Goal: Task Accomplishment & Management: Use online tool/utility

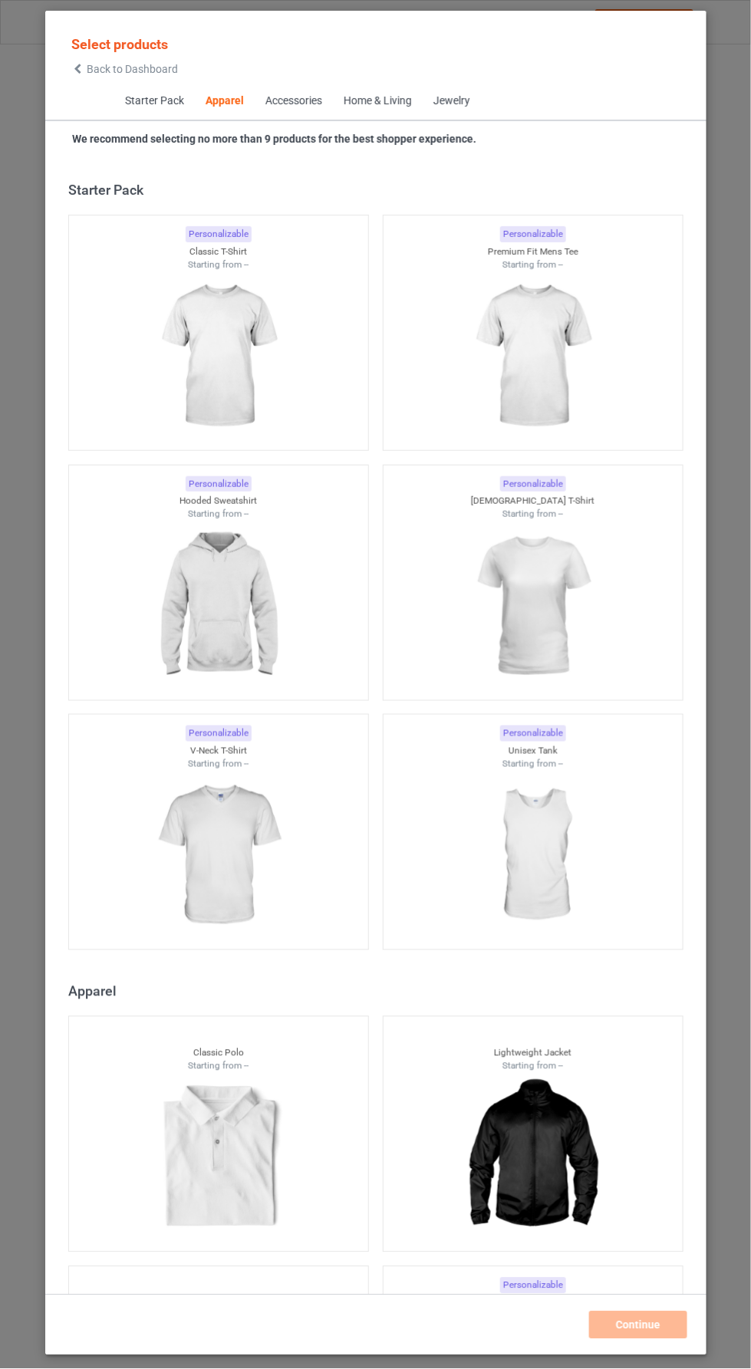
scroll to position [820, 0]
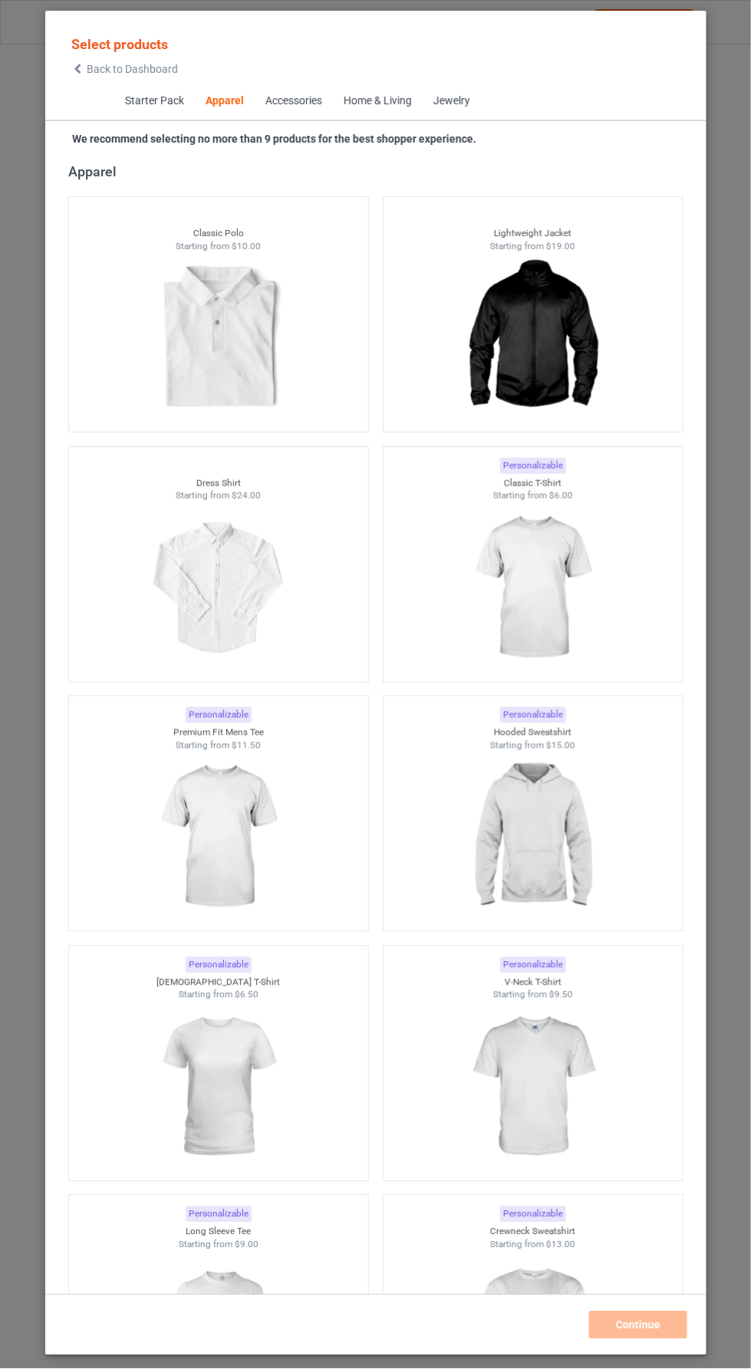
click at [275, 1063] on img at bounding box center [218, 1088] width 137 height 172
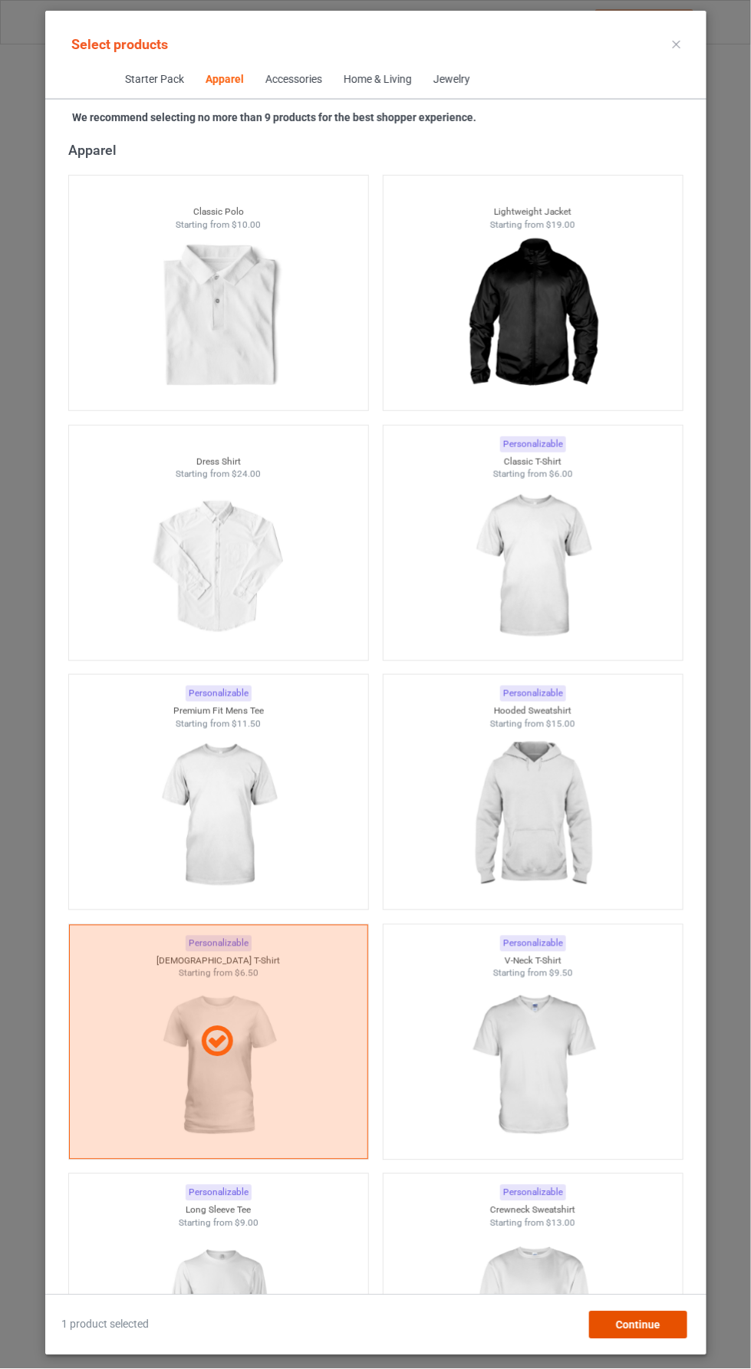
click at [667, 1339] on div "Continue" at bounding box center [638, 1326] width 98 height 28
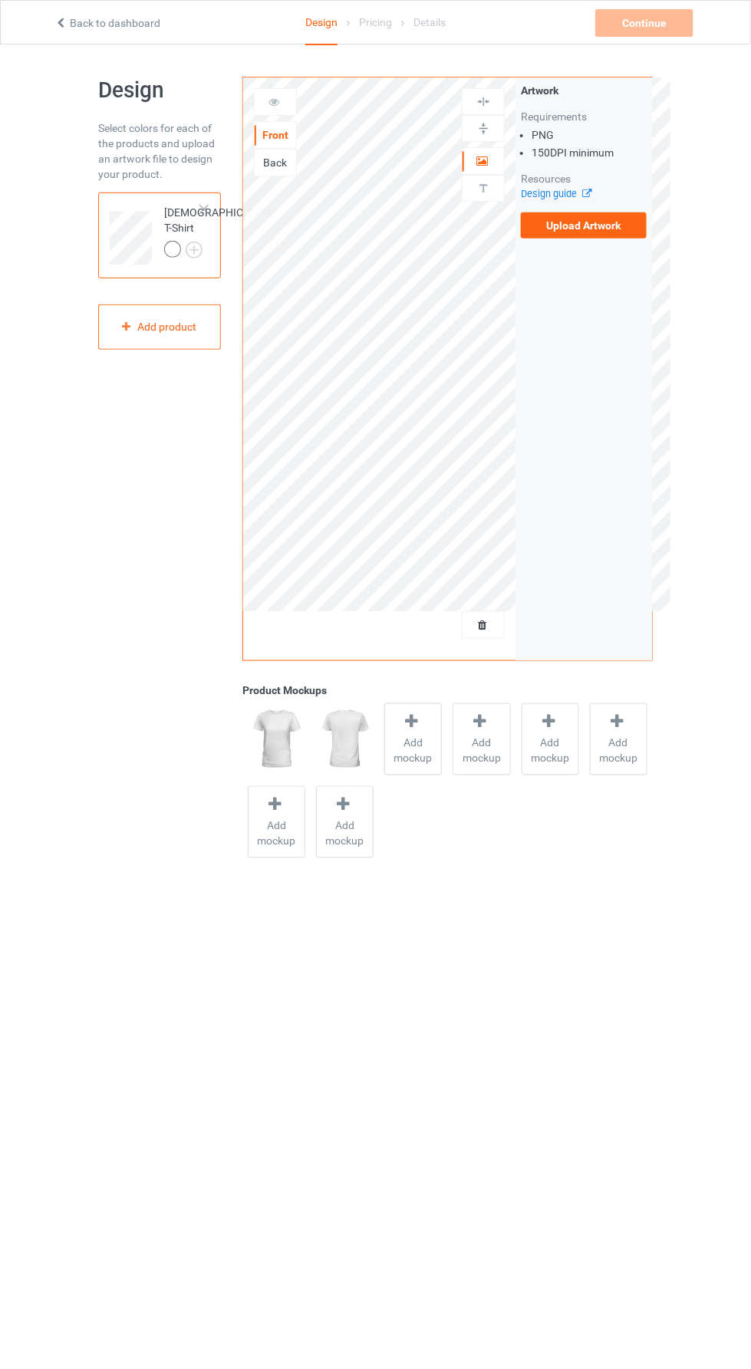
click at [611, 228] on label "Upload Artwork" at bounding box center [584, 226] width 126 height 26
click at [0, 0] on input "Upload Artwork" at bounding box center [0, 0] width 0 height 0
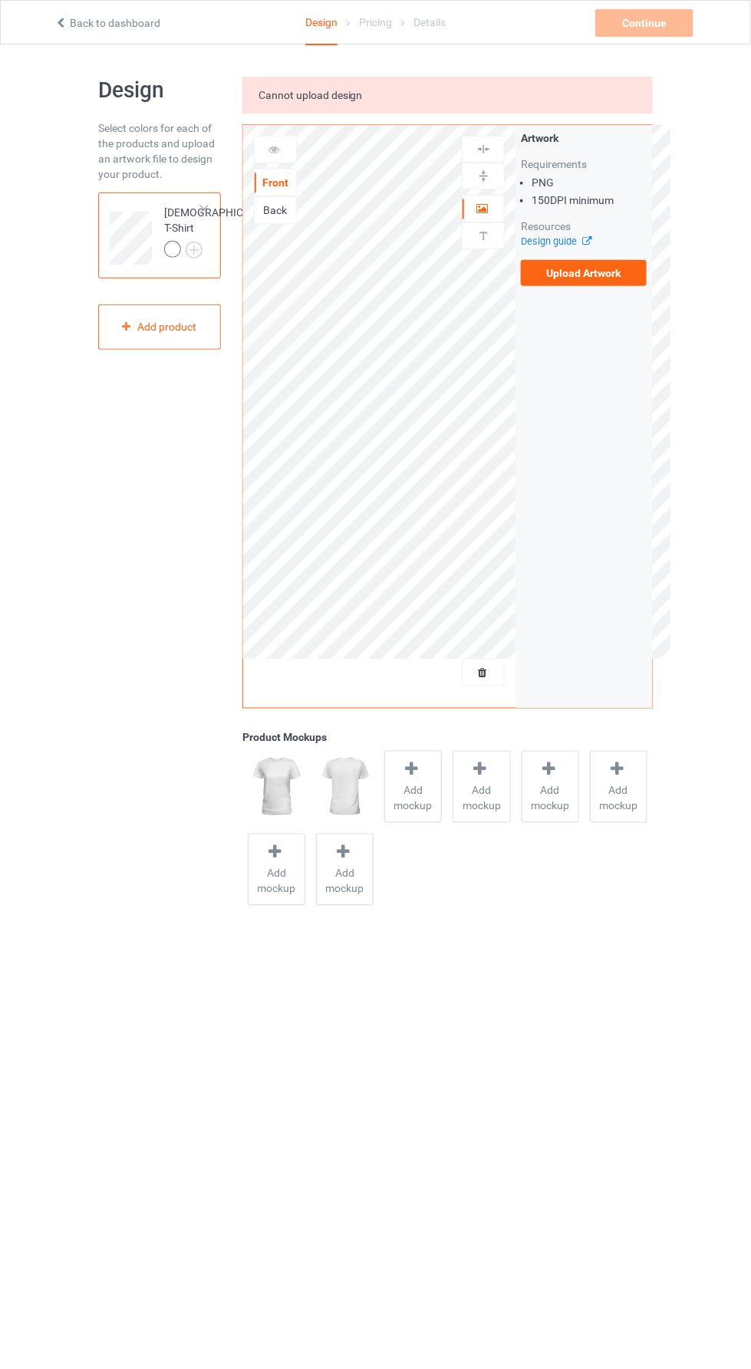
click at [632, 275] on label "Upload Artwork" at bounding box center [584, 273] width 126 height 26
click at [0, 0] on input "Upload Artwork" at bounding box center [0, 0] width 0 height 0
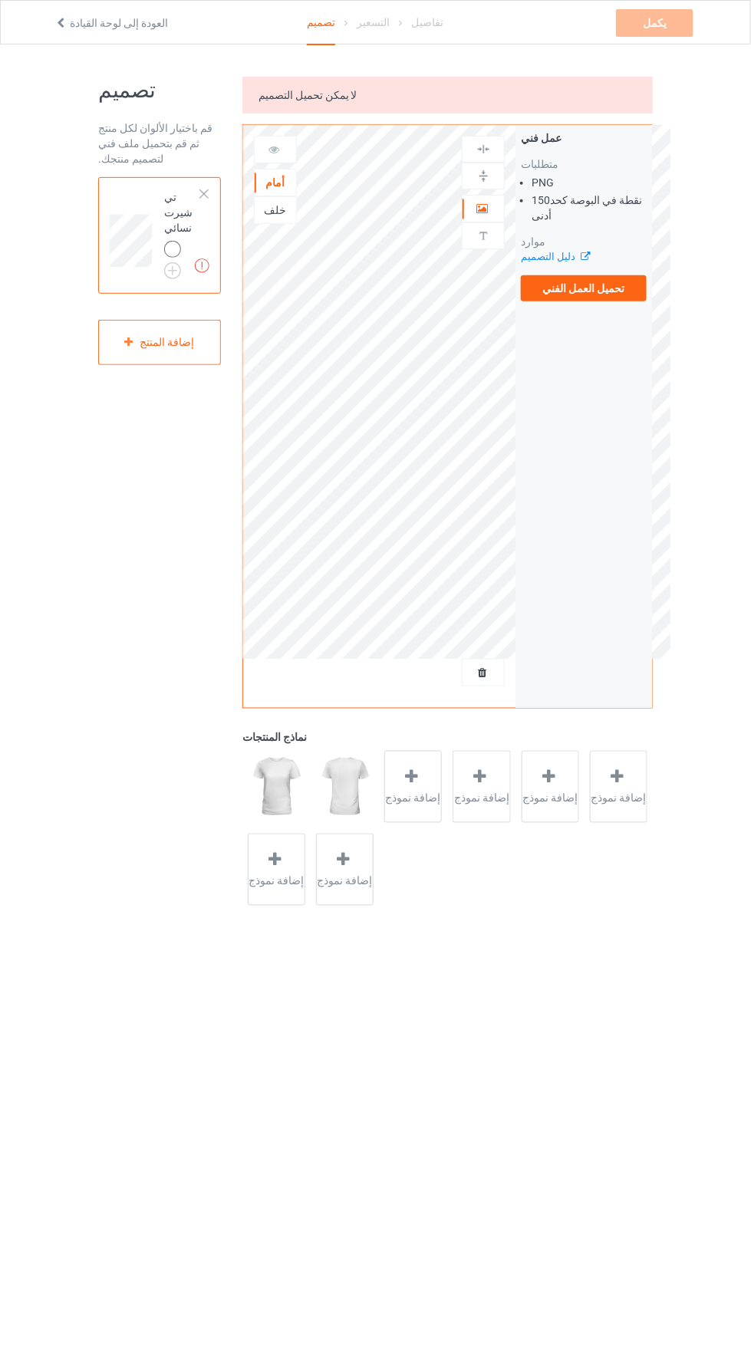
click at [535, 1096] on body "العودة إلى لوحة القيادة تصميم التسعير تفاصيل يكمل الأعمال الفنية المفقودة تصميم…" at bounding box center [375, 728] width 751 height 1369
click at [81, 631] on div "تصميم قم باختيار الألوان لكل منتج ثم قم بتحميل ملف فني لتصميم منتجك. الأعمال ال…" at bounding box center [375, 493] width 751 height 899
click at [638, 287] on label "تحميل العمل الفني" at bounding box center [584, 288] width 126 height 26
click at [0, 0] on input "تحميل العمل الفني" at bounding box center [0, 0] width 0 height 0
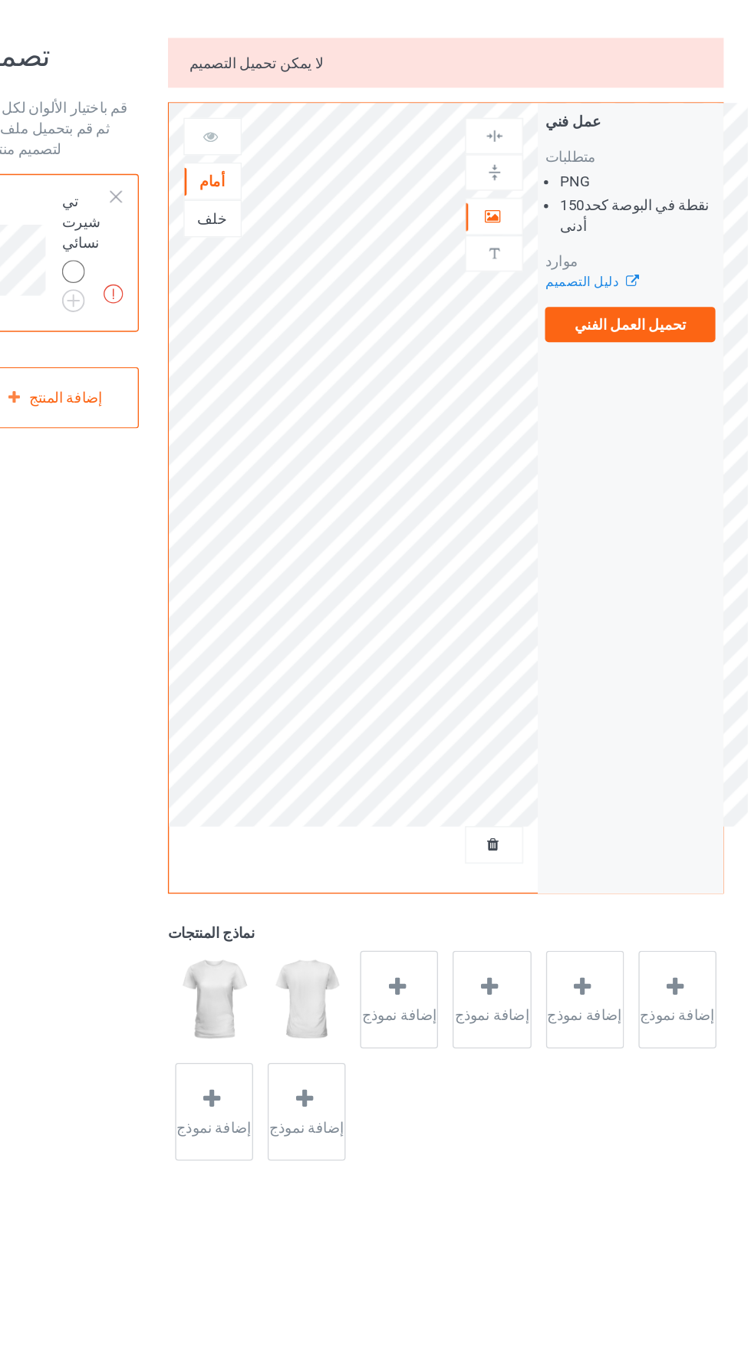
click at [575, 259] on icon at bounding box center [581, 254] width 12 height 10
click at [644, 299] on label "تحميل العمل الفني" at bounding box center [584, 288] width 126 height 26
click at [0, 0] on input "تحميل العمل الفني" at bounding box center [0, 0] width 0 height 0
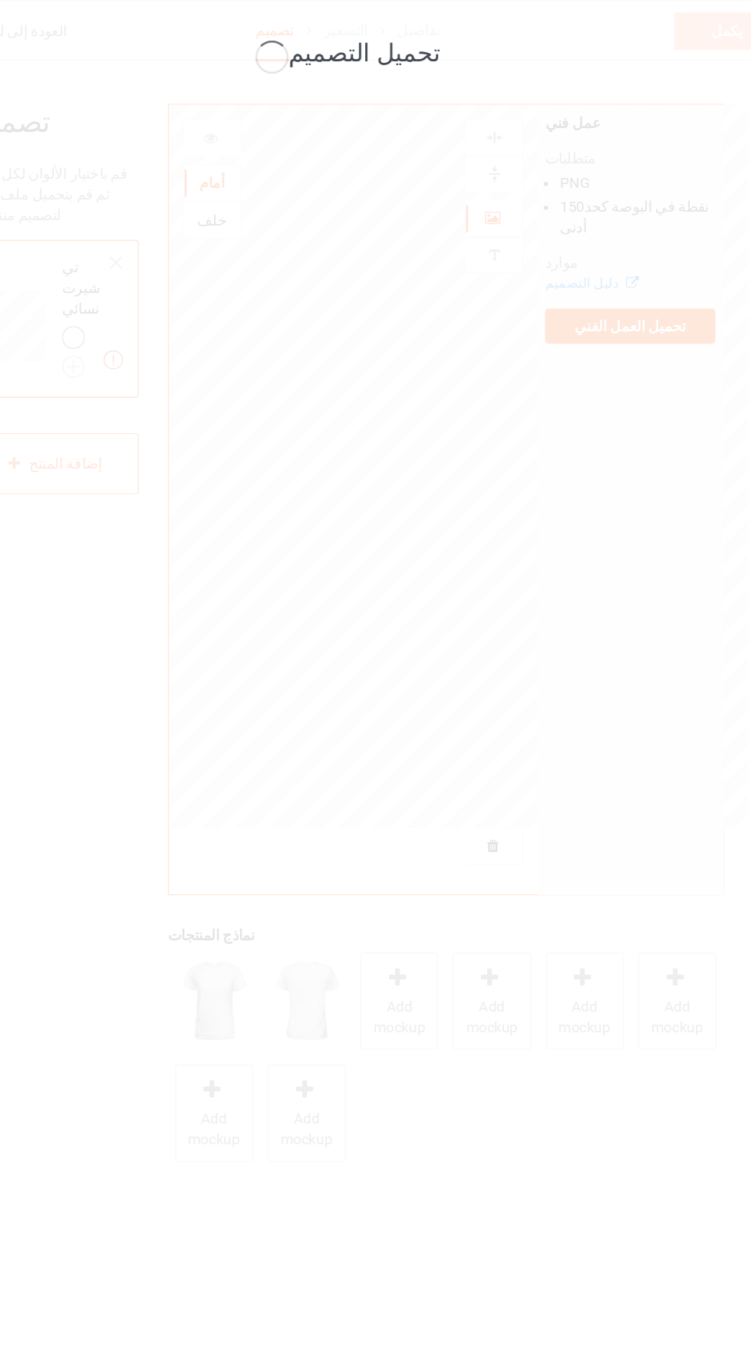
click at [125, 488] on div "تحميل التصميم" at bounding box center [375, 684] width 751 height 1369
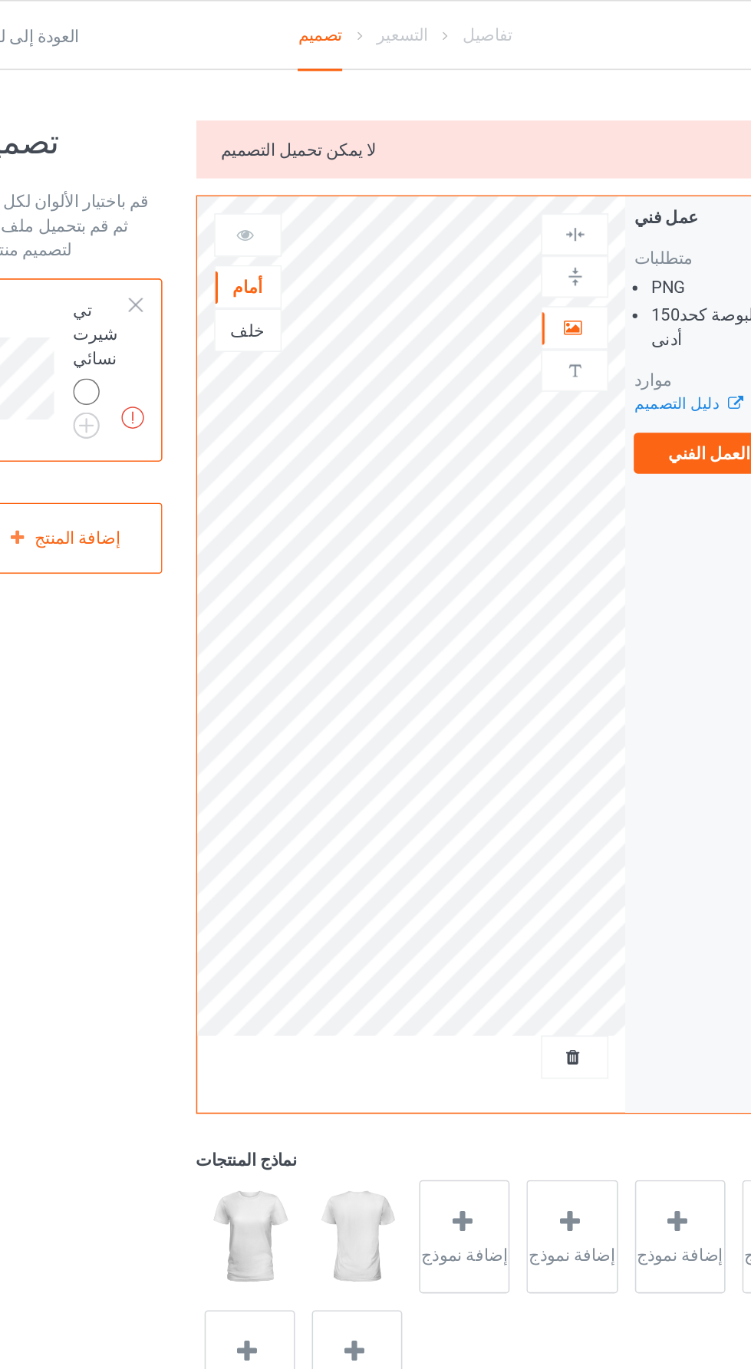
click at [301, 93] on font "لا يمكن تحميل التصميم" at bounding box center [308, 95] width 99 height 12
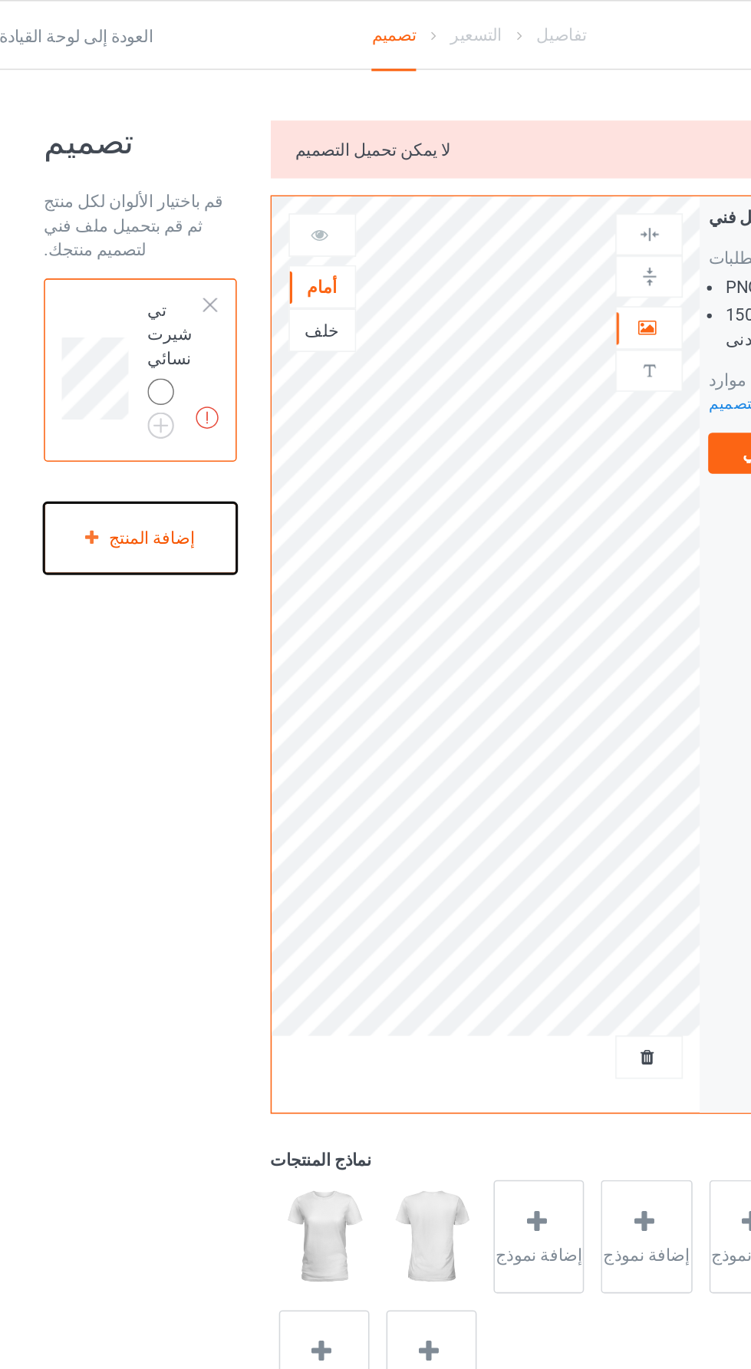
click at [139, 322] on div "إضافة المنتج" at bounding box center [159, 342] width 123 height 45
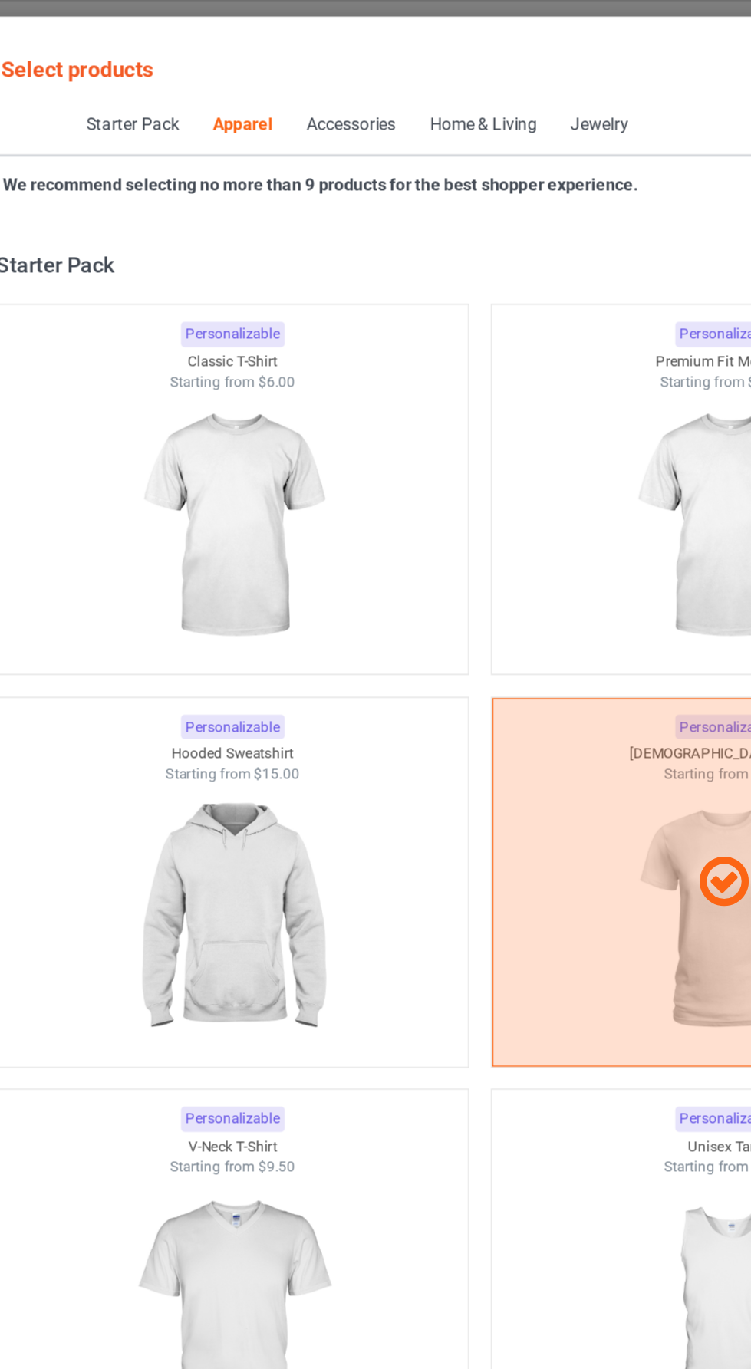
scroll to position [821, 0]
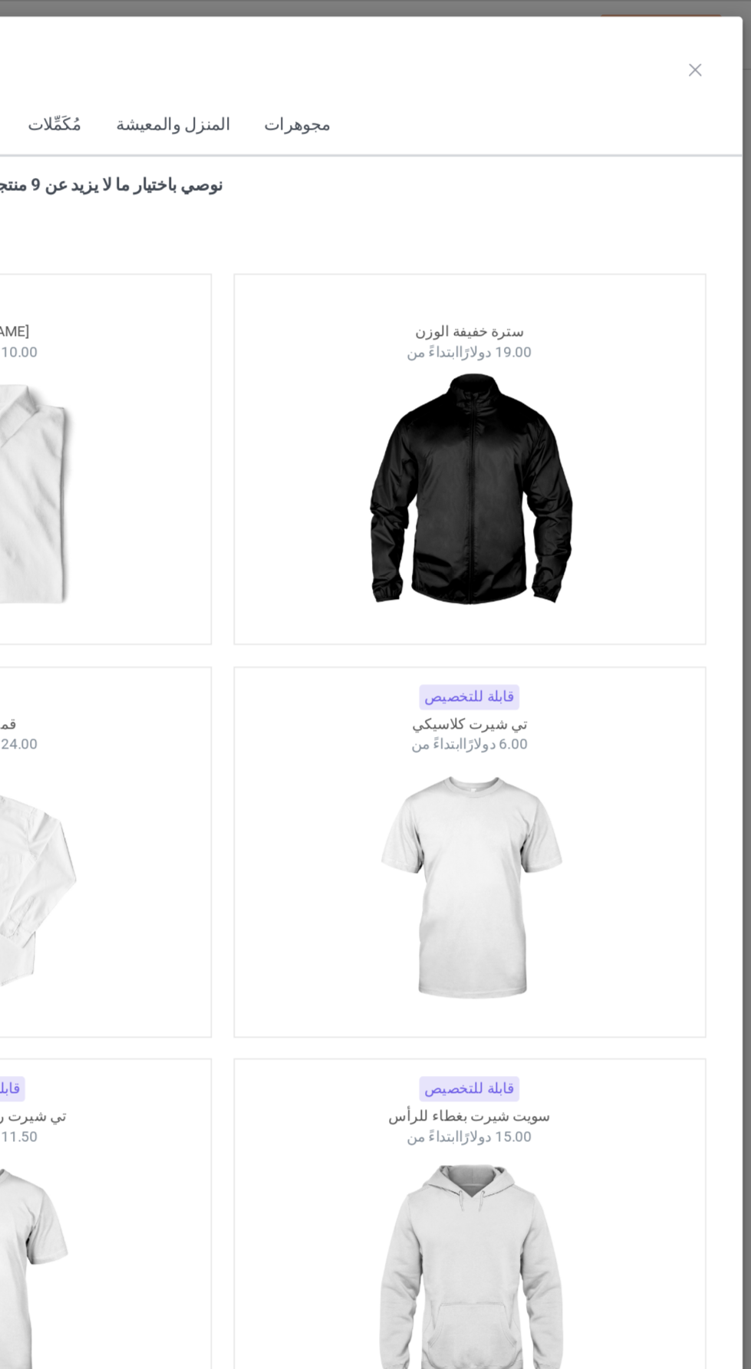
click at [552, 559] on img at bounding box center [532, 566] width 137 height 172
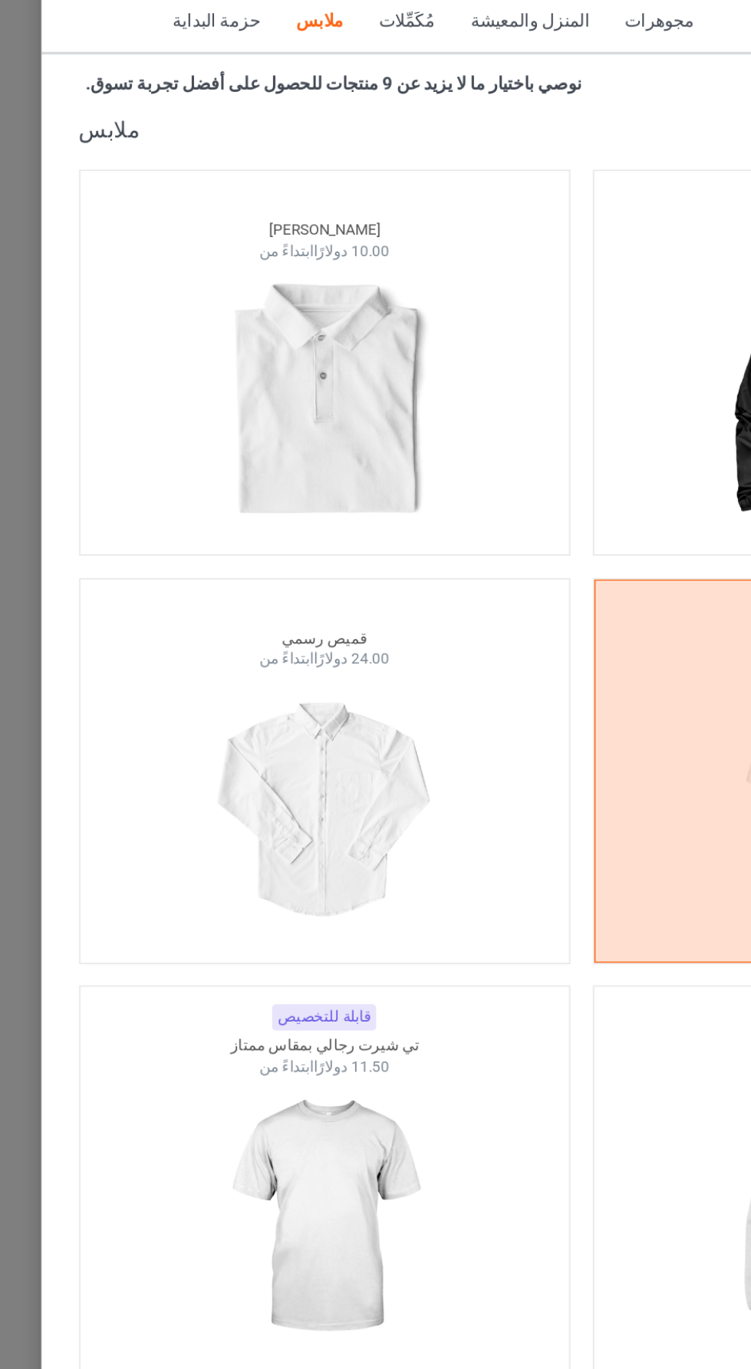
scroll to position [106, 0]
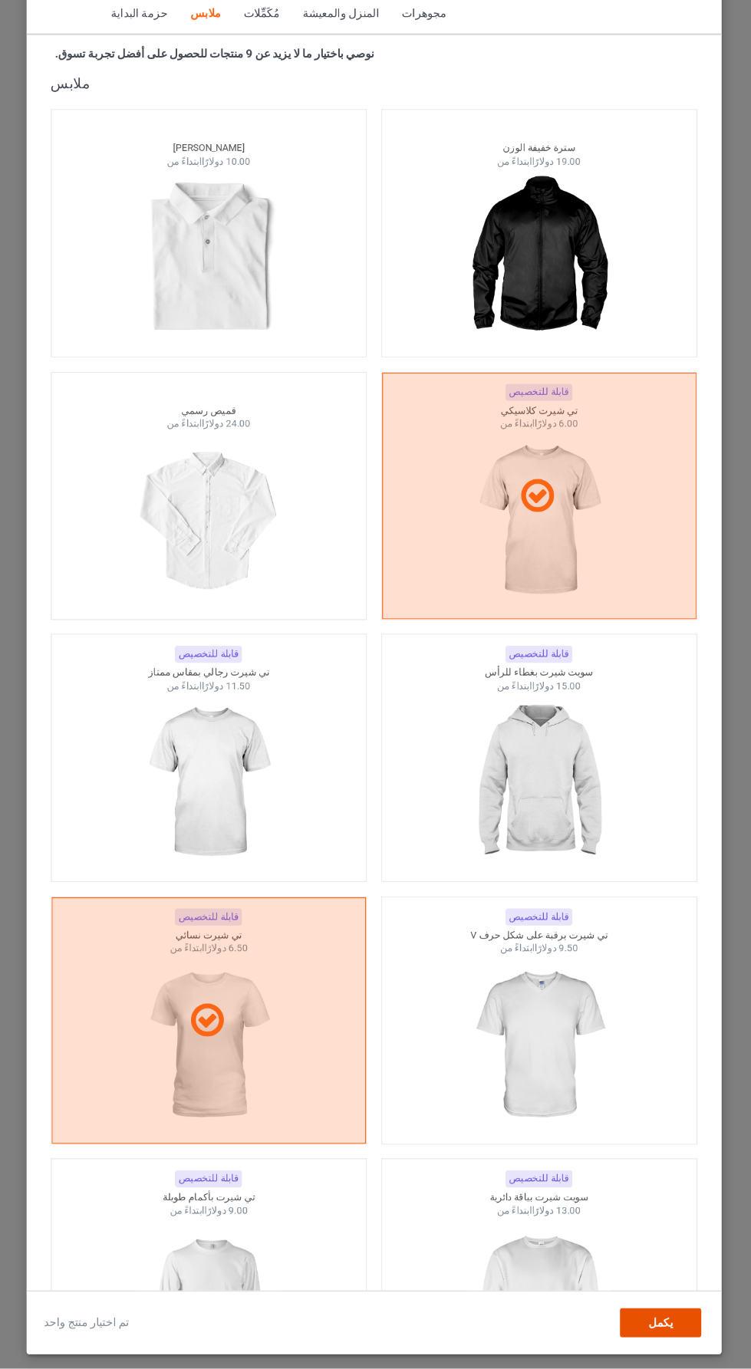
click at [675, 1333] on div "يكمل" at bounding box center [648, 1326] width 77 height 28
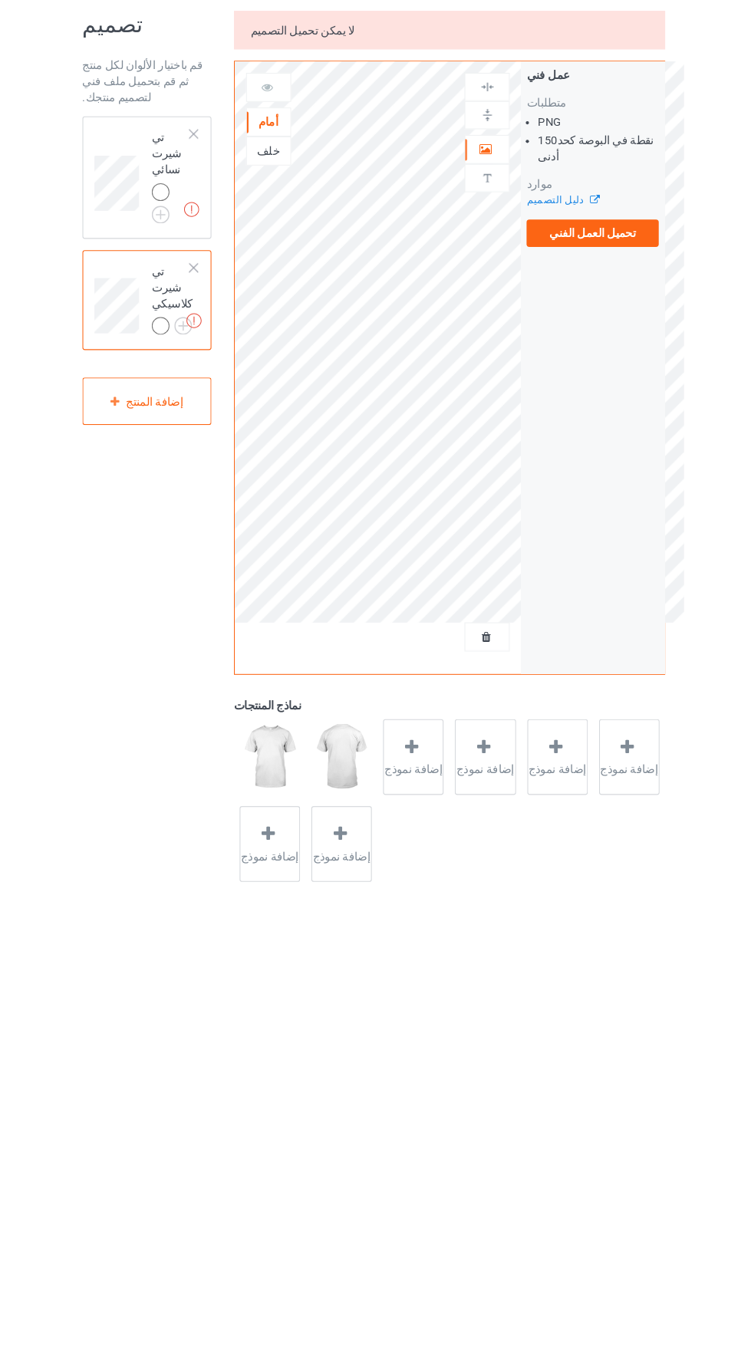
click at [615, 299] on label "تحميل العمل الفني" at bounding box center [584, 288] width 126 height 26
click at [0, 0] on input "تحميل العمل الفني" at bounding box center [0, 0] width 0 height 0
